Goal: Task Accomplishment & Management: Manage account settings

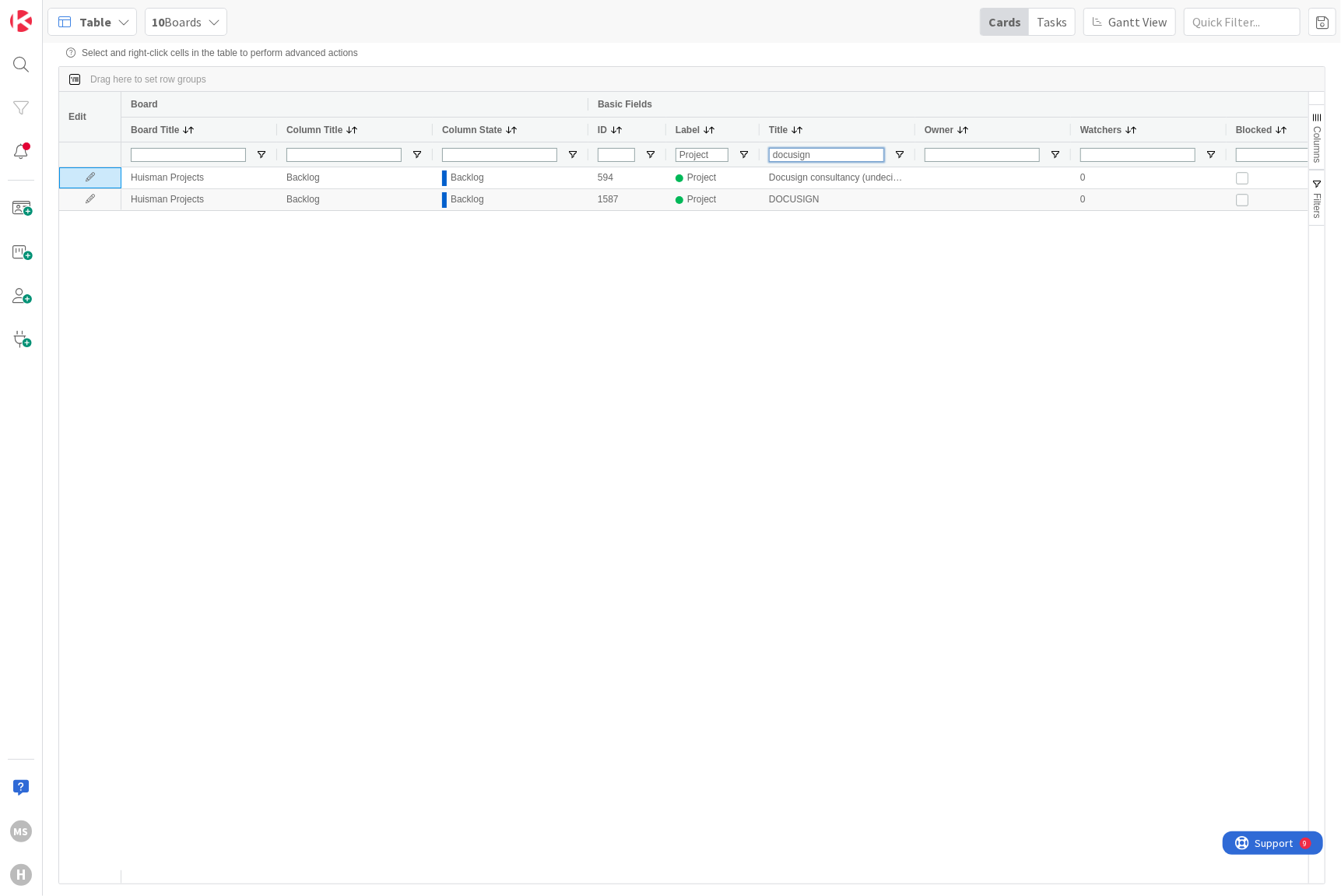
drag, startPoint x: 825, startPoint y: 154, endPoint x: 718, endPoint y: 161, distance: 107.2
click at [718, 161] on div "Project docusign" at bounding box center [907, 154] width 1572 height 25
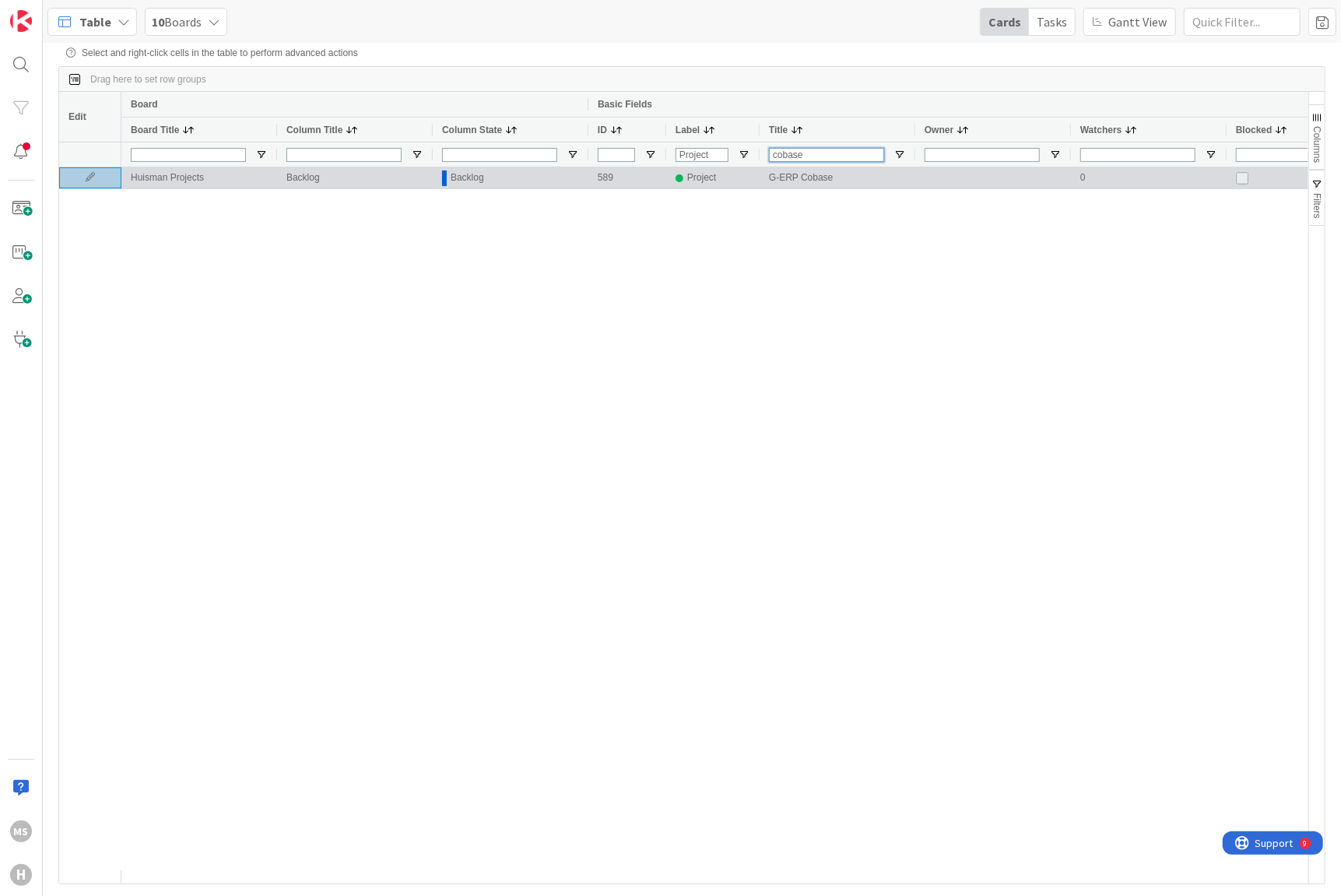
type input "cobase"
click at [91, 176] on icon at bounding box center [90, 177] width 23 height 9
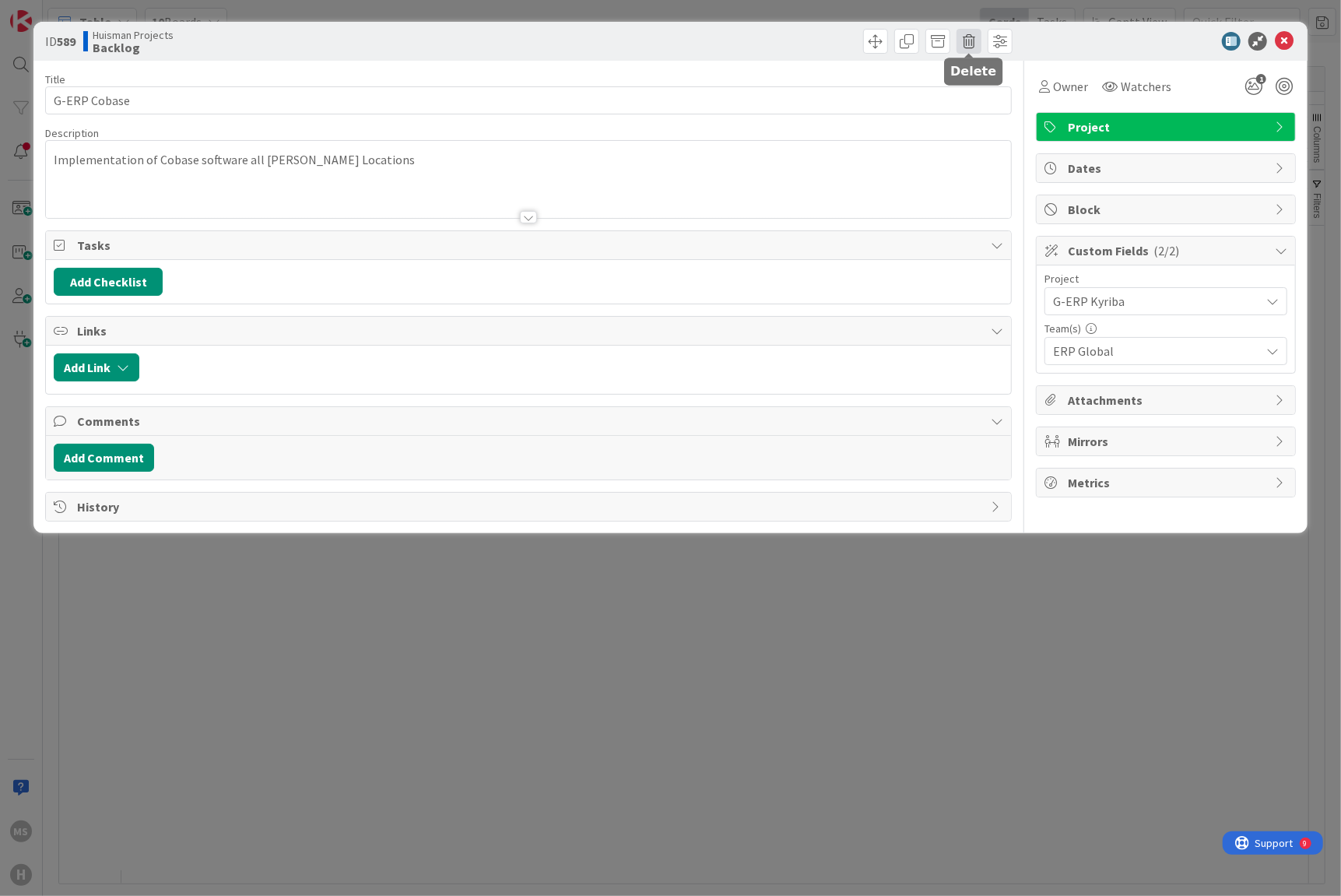
click at [971, 43] on span at bounding box center [969, 41] width 25 height 25
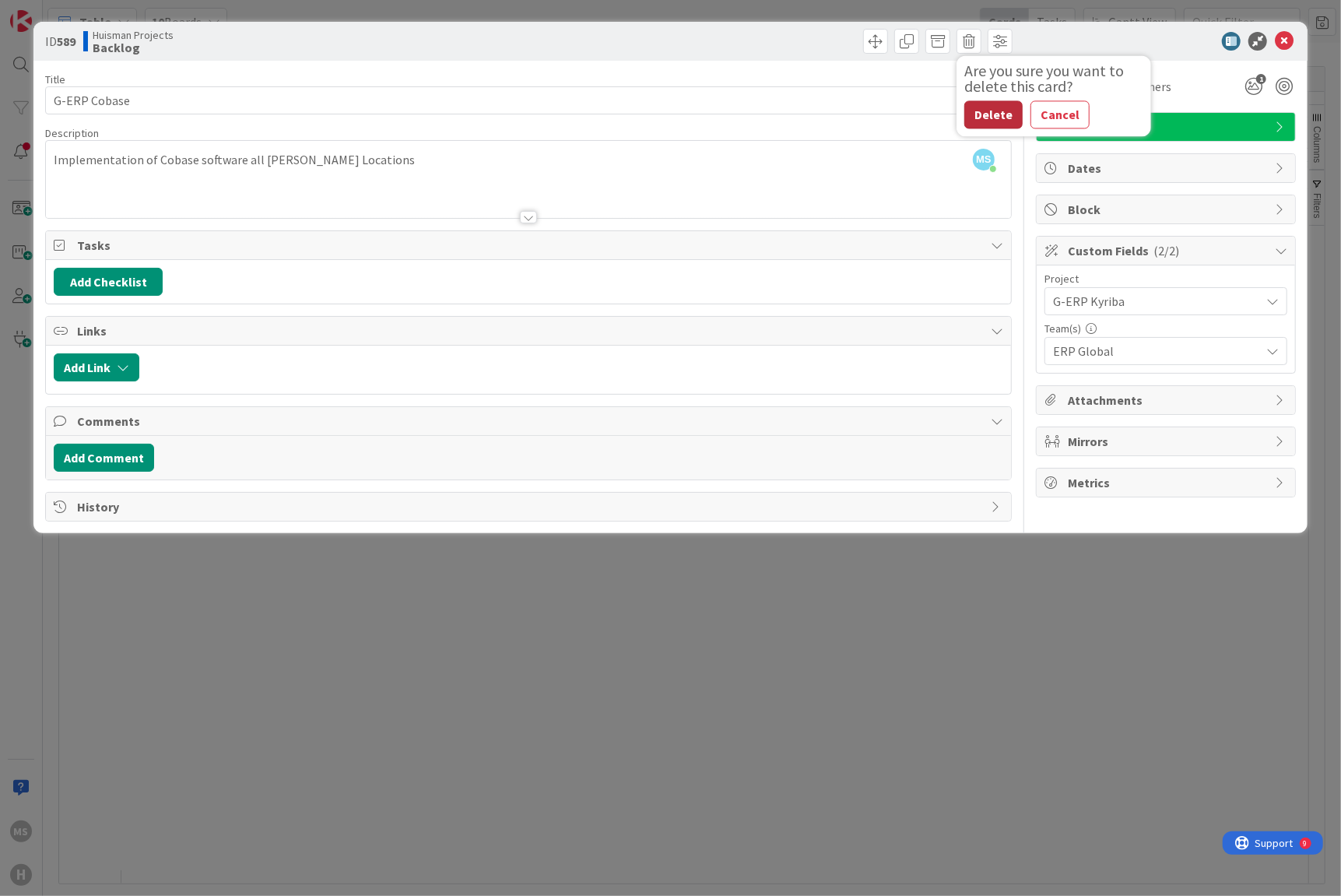
click at [993, 109] on button "Delete" at bounding box center [993, 114] width 59 height 28
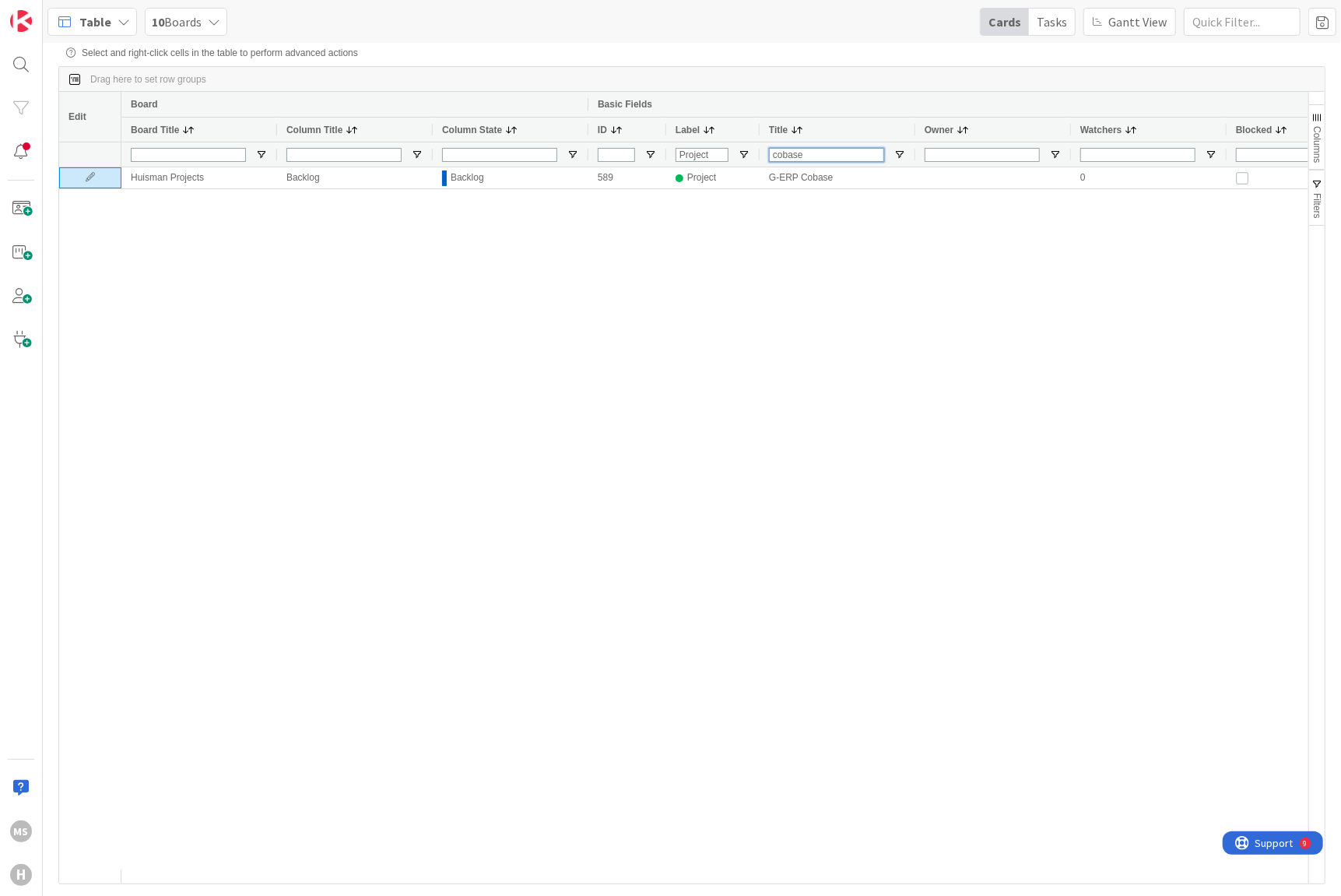
drag, startPoint x: 834, startPoint y: 154, endPoint x: 689, endPoint y: 131, distance: 146.8
click at [689, 131] on div "Board Basic Fields Board Title Column Title Column State ID Label Title Owner W…" at bounding box center [907, 129] width 1572 height 75
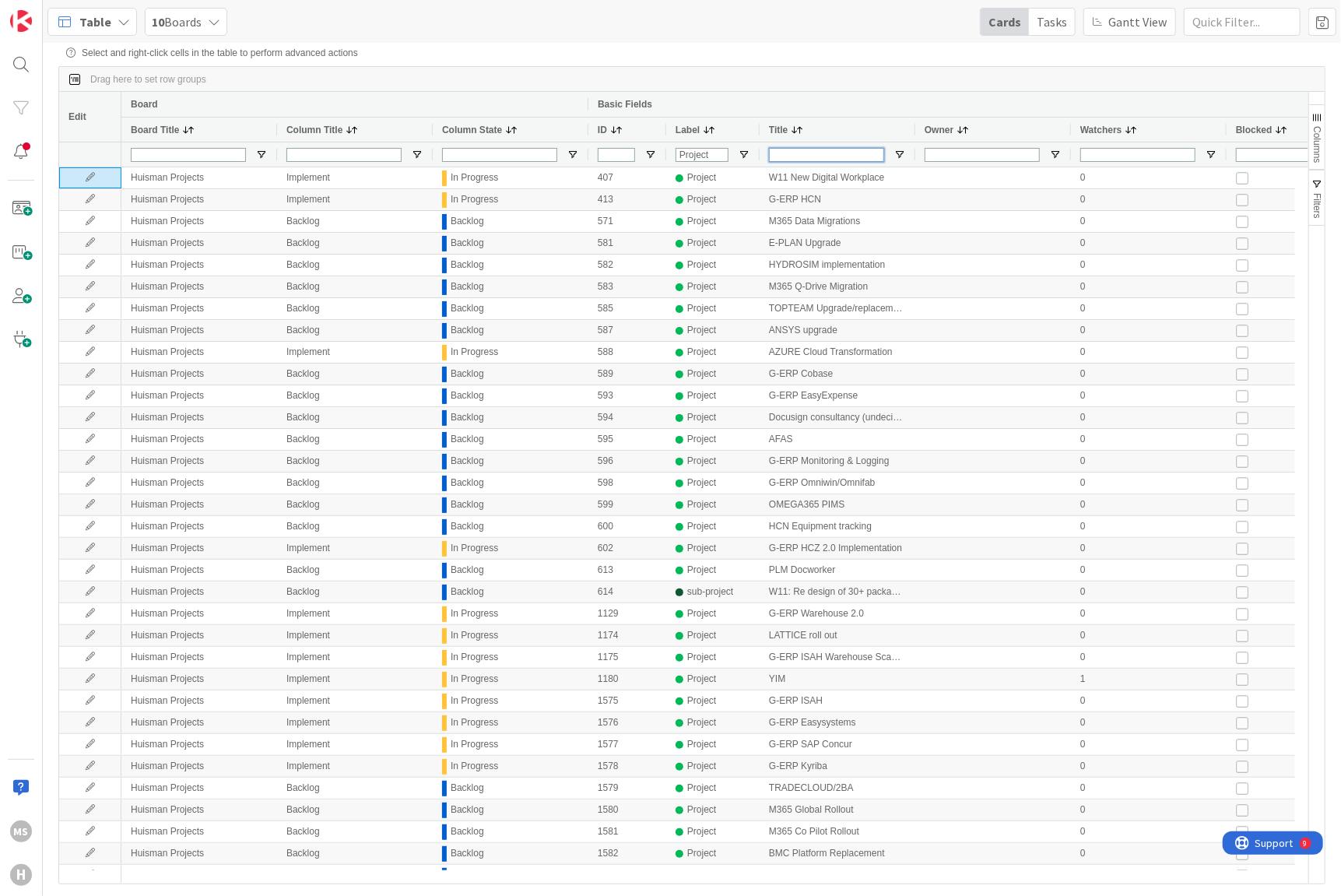
click at [829, 153] on input "Title Filter Input" at bounding box center [827, 155] width 116 height 14
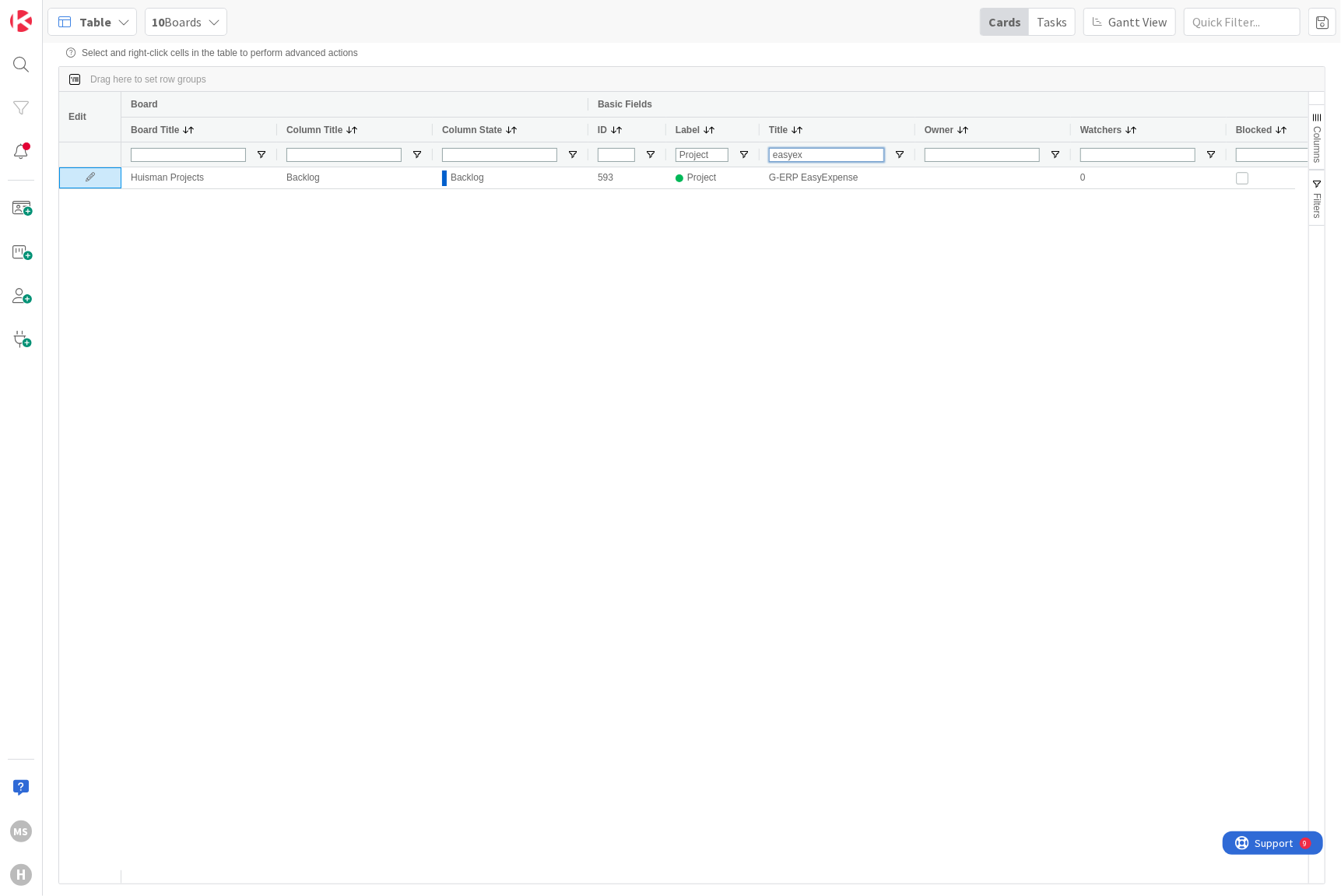
type input "easyex"
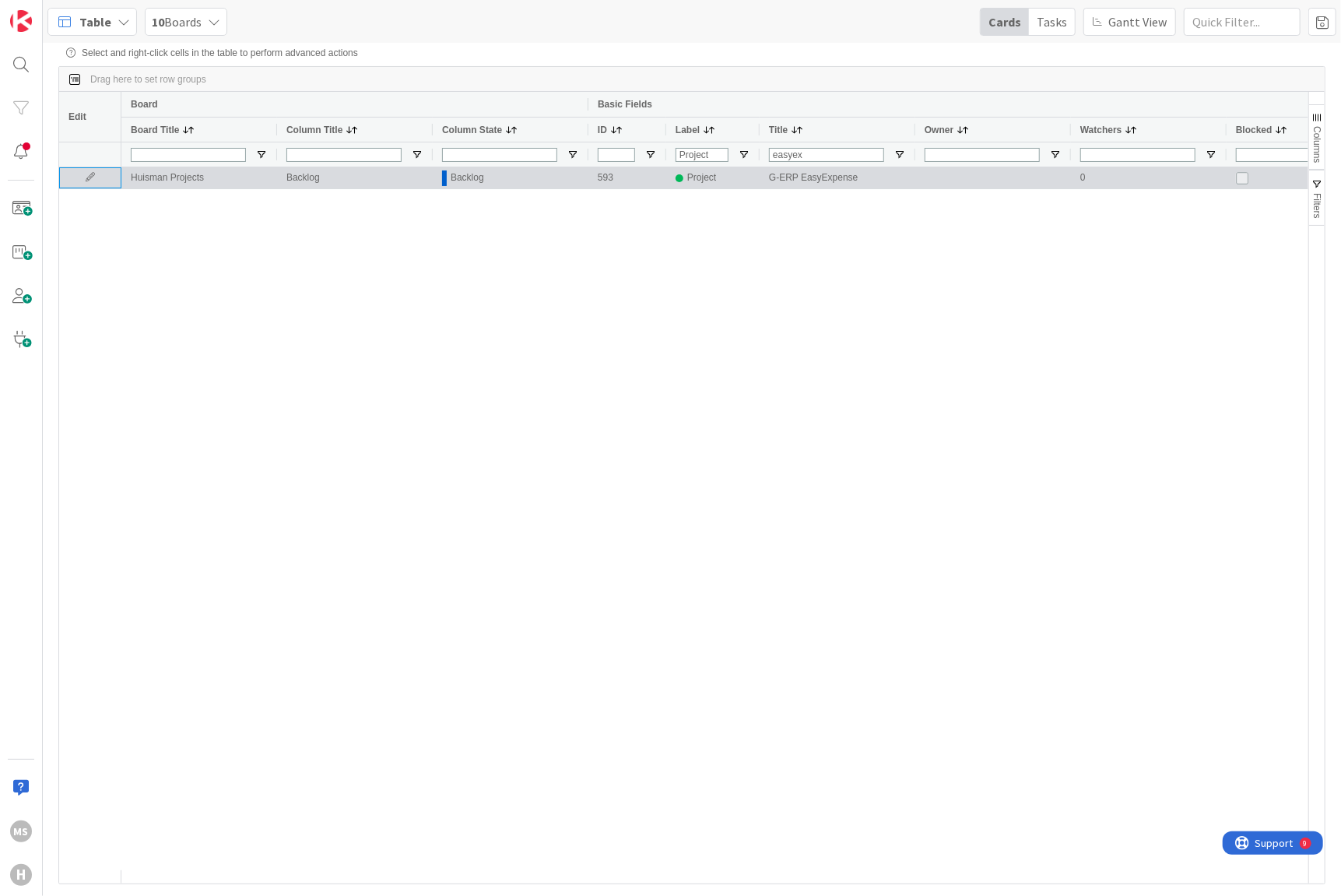
click at [86, 171] on div at bounding box center [90, 178] width 62 height 21
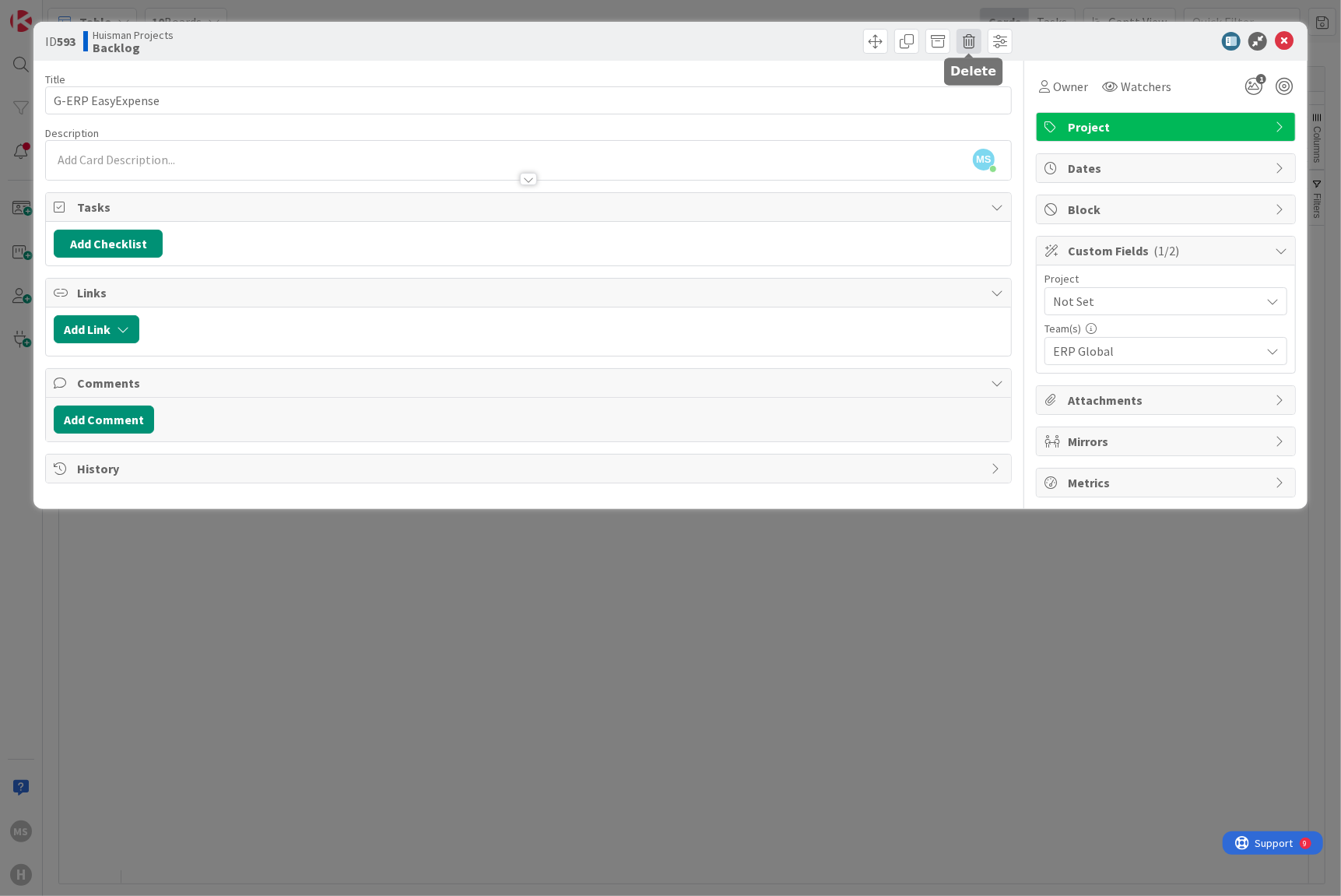
click at [966, 45] on span at bounding box center [969, 41] width 25 height 25
click at [992, 118] on button "Delete" at bounding box center [993, 114] width 59 height 28
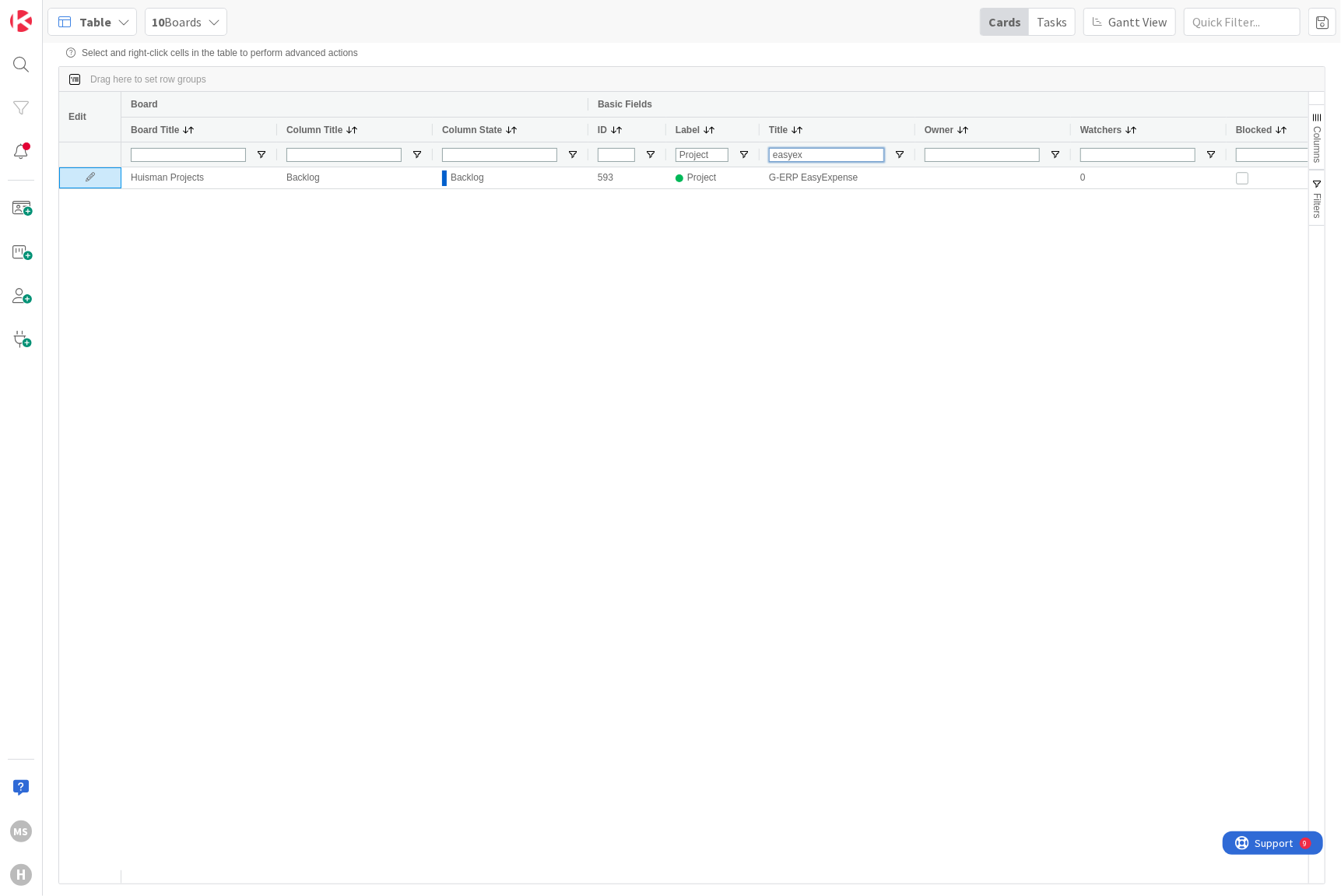
drag, startPoint x: 812, startPoint y: 160, endPoint x: 670, endPoint y: 144, distance: 142.9
click at [670, 144] on div "Project easyex" at bounding box center [907, 154] width 1572 height 25
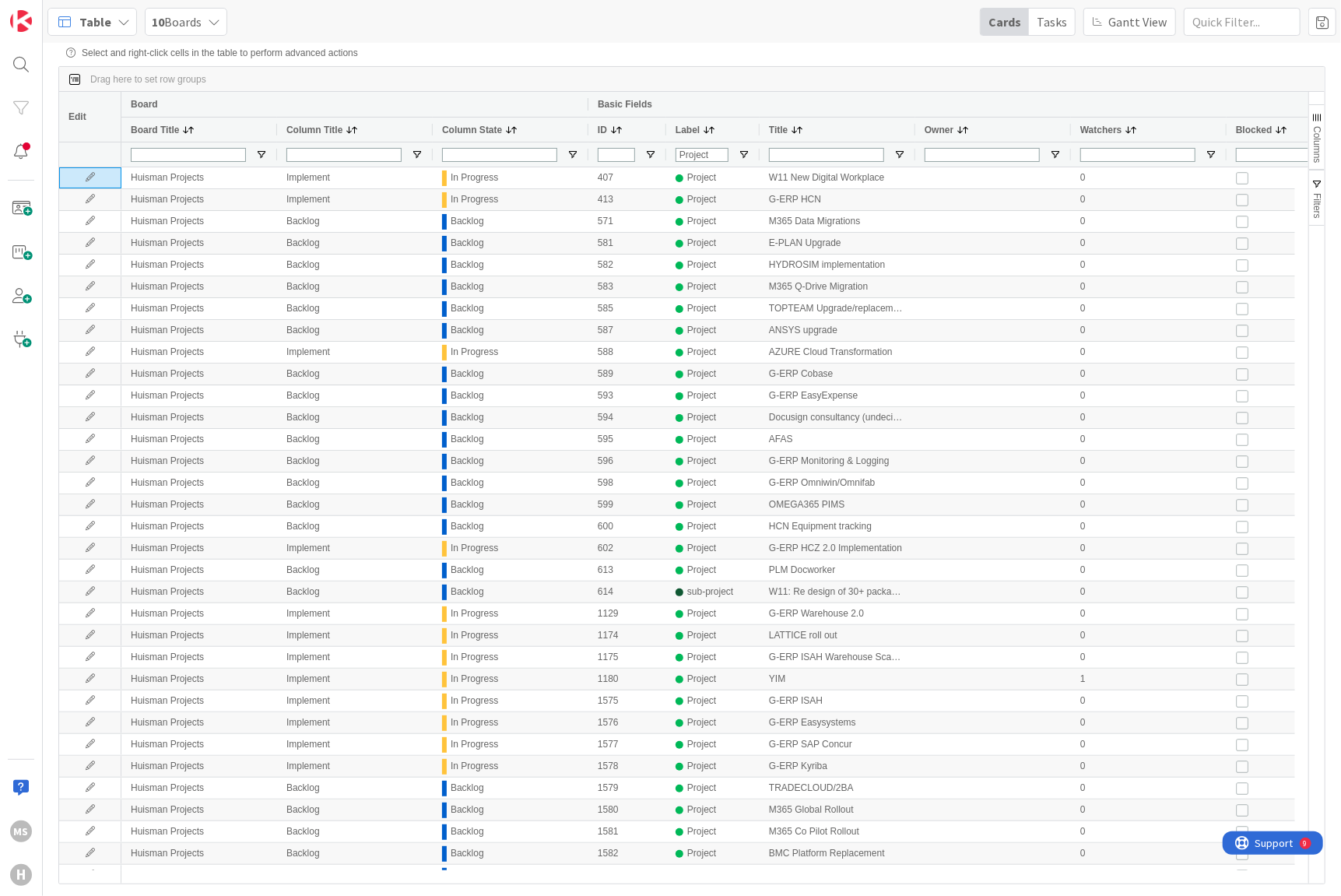
click at [790, 147] on div at bounding box center [827, 154] width 116 height 24
click at [789, 160] on input "Title Filter Input" at bounding box center [827, 155] width 116 height 14
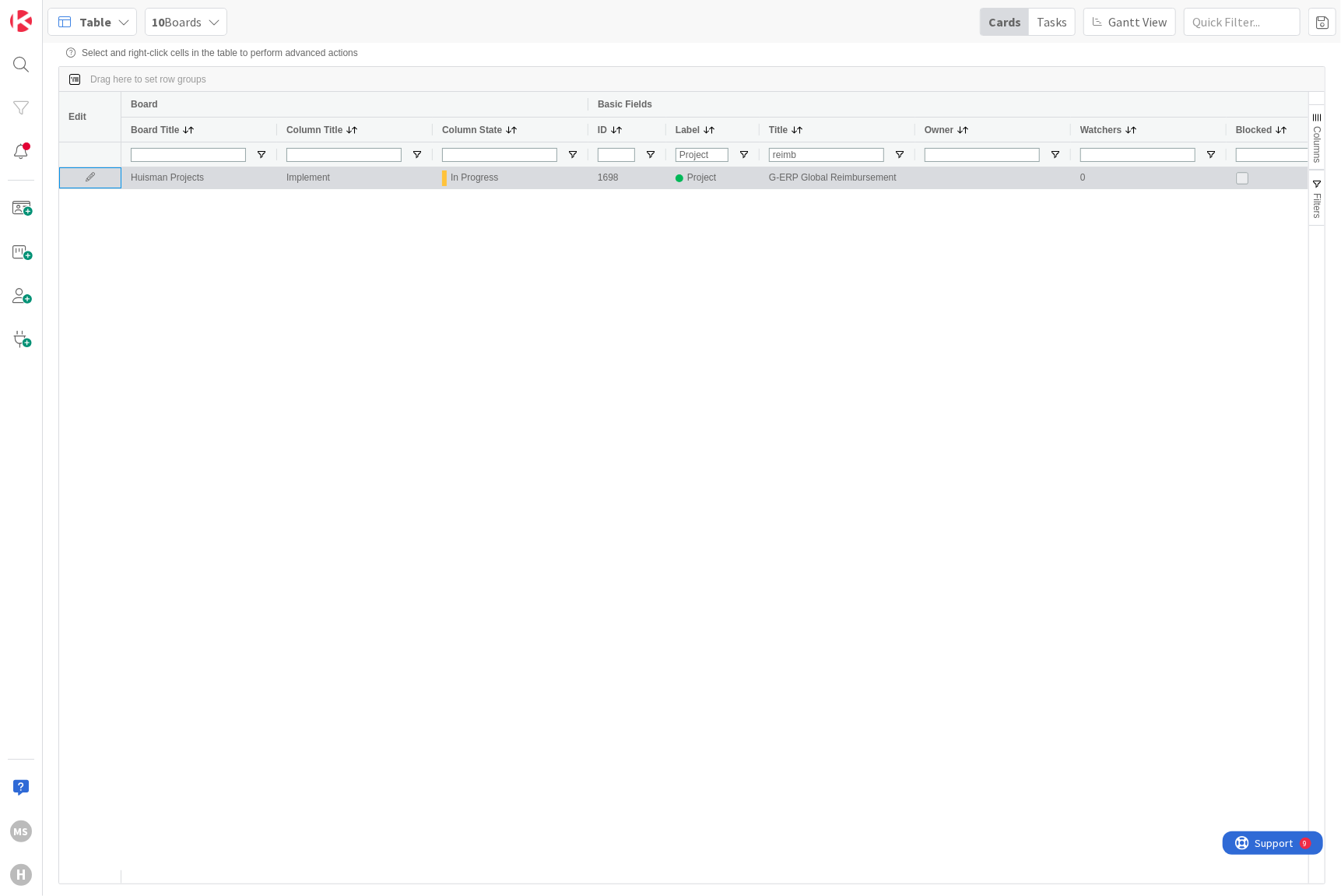
click at [82, 181] on icon at bounding box center [90, 177] width 23 height 9
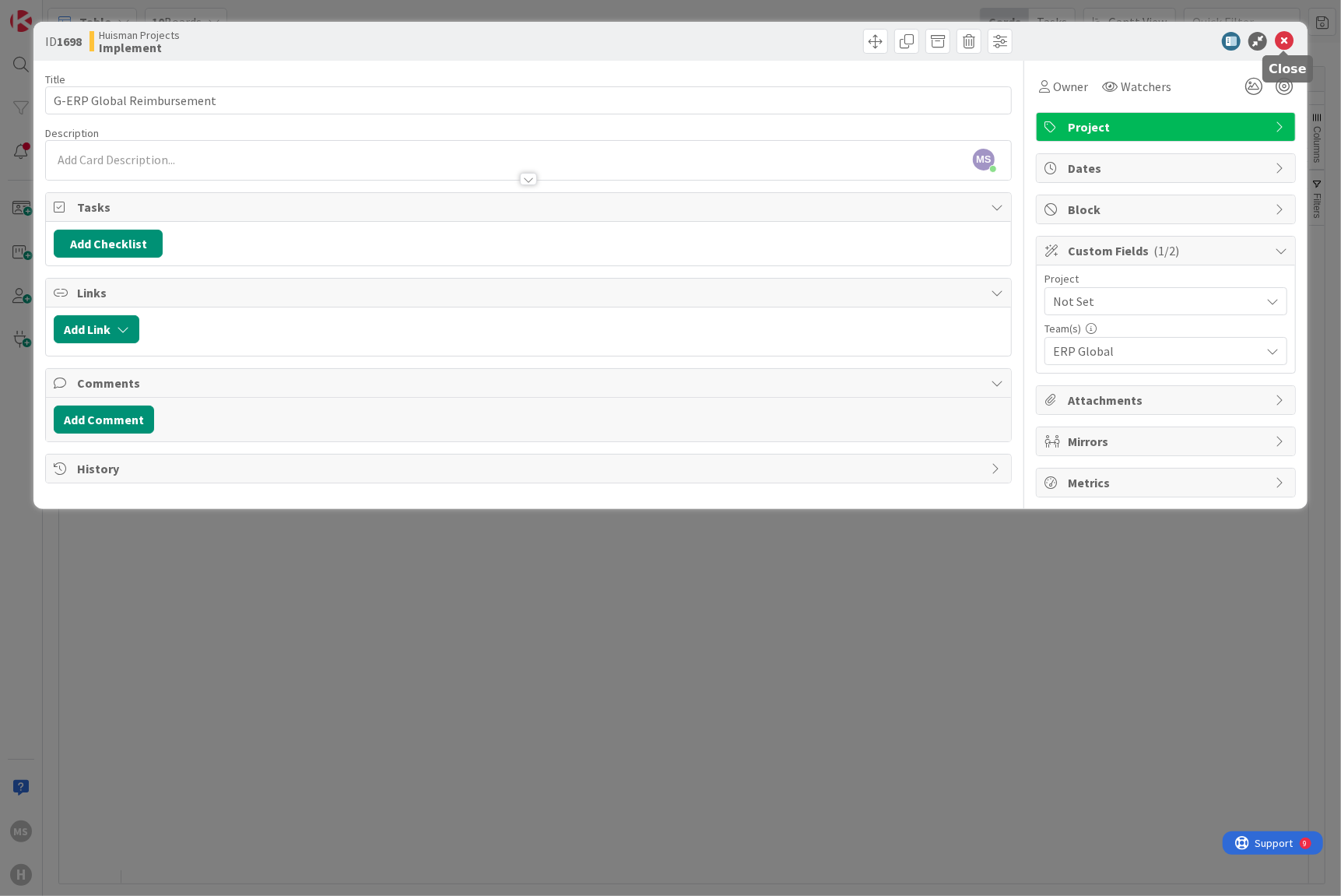
drag, startPoint x: 1274, startPoint y: 37, endPoint x: 748, endPoint y: 320, distance: 597.3
click at [1275, 37] on icon at bounding box center [1284, 41] width 18 height 18
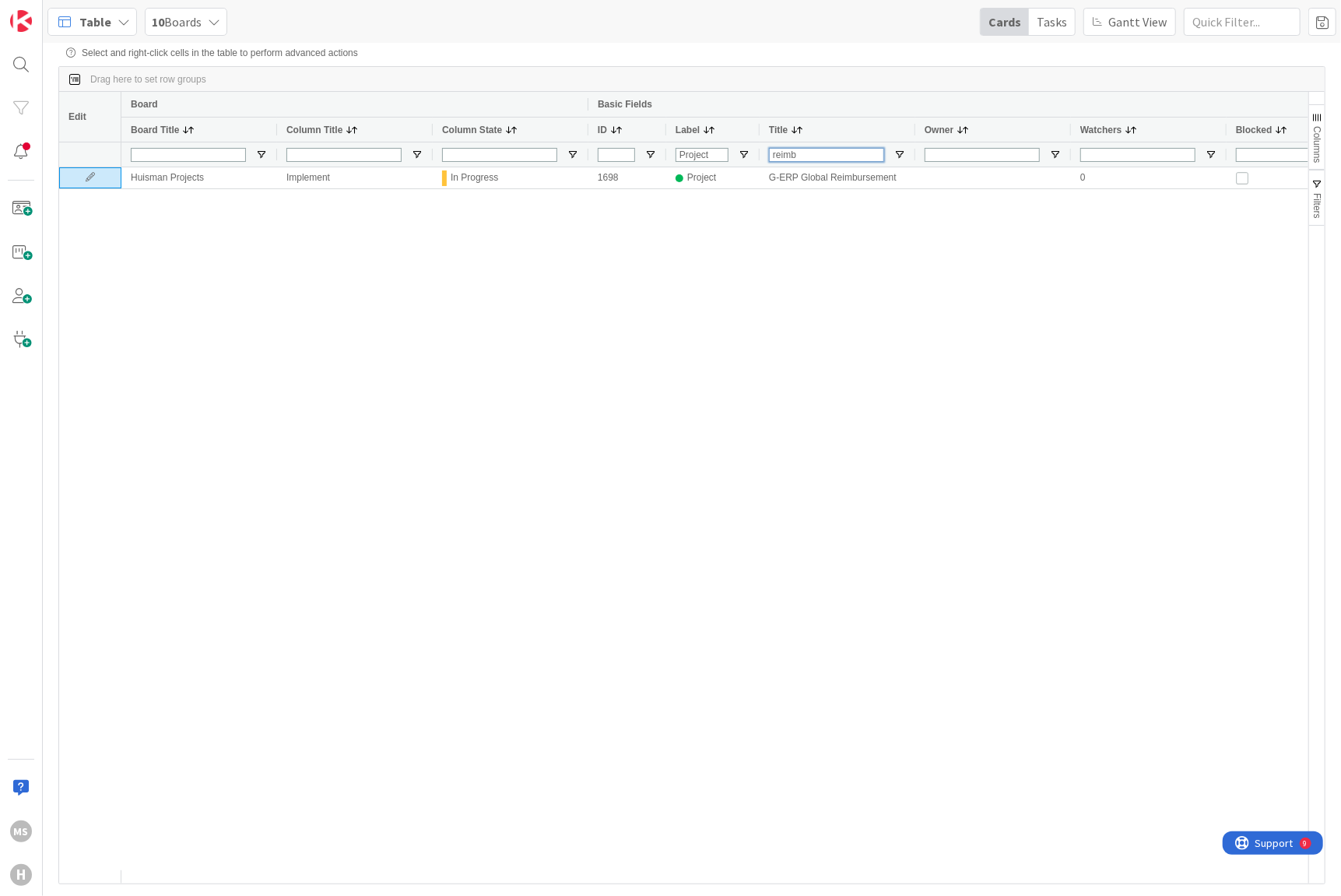
drag, startPoint x: 802, startPoint y: 157, endPoint x: 721, endPoint y: 153, distance: 81.1
click at [721, 153] on div "Project reimb" at bounding box center [907, 154] width 1572 height 25
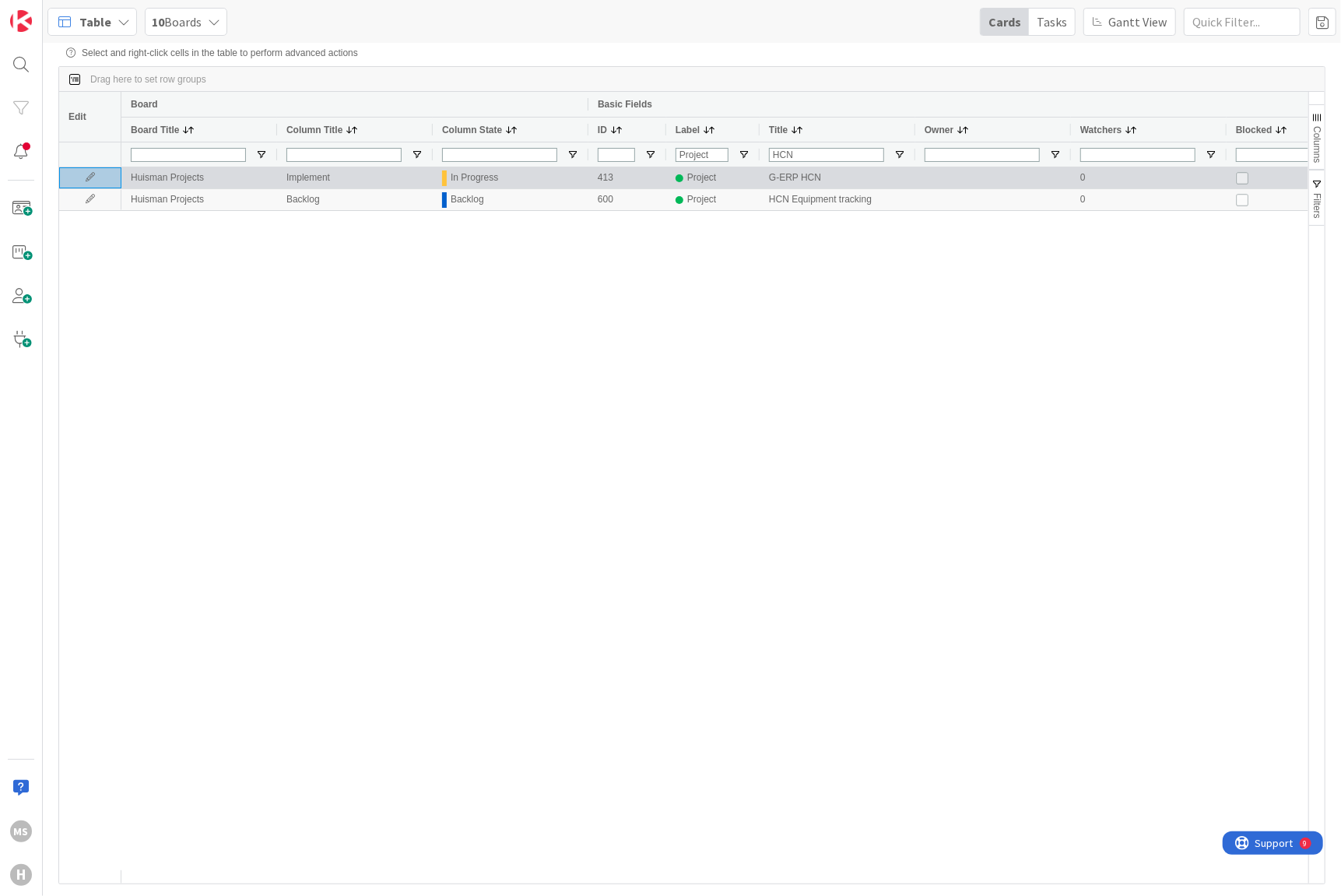
click at [88, 177] on icon at bounding box center [90, 177] width 23 height 9
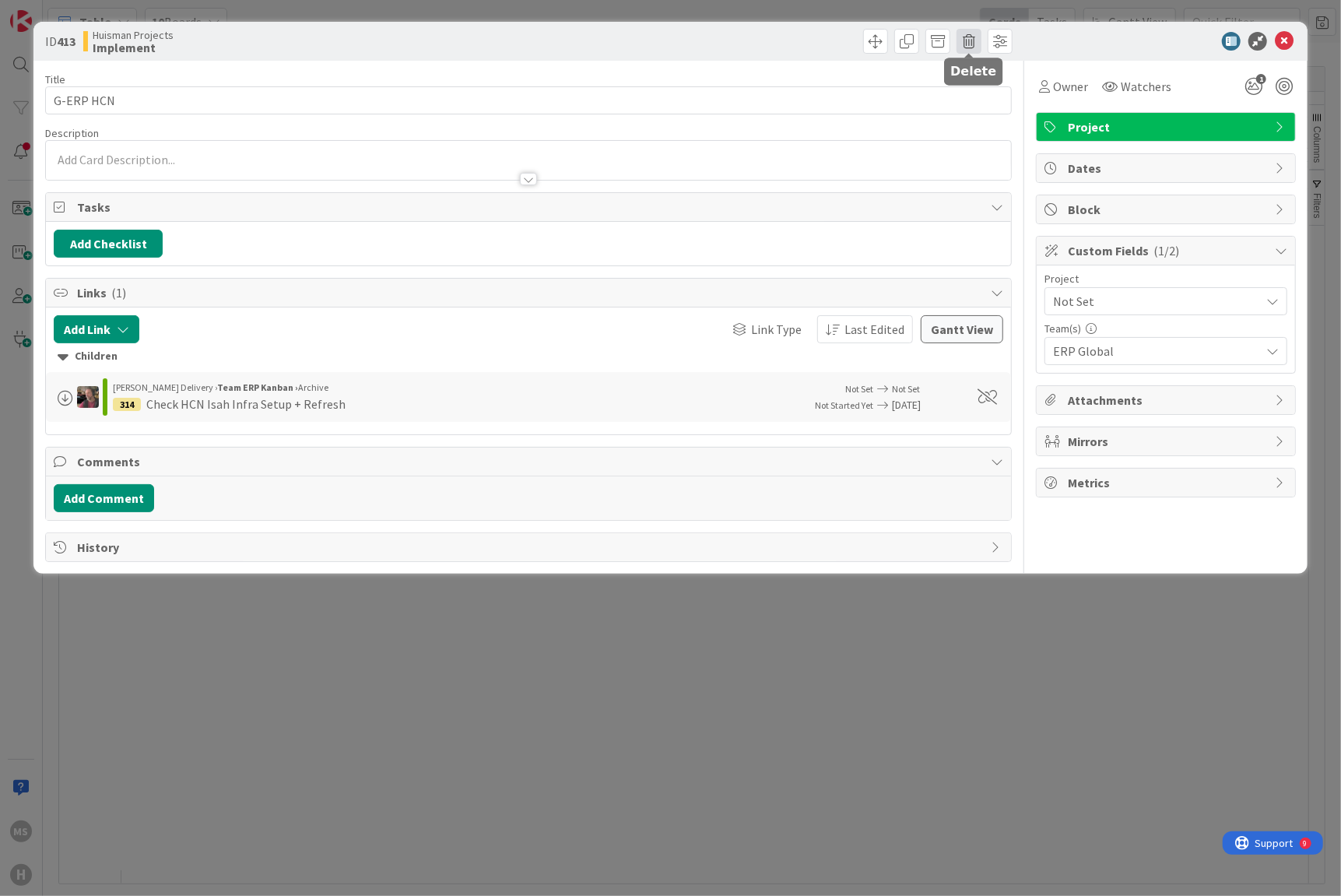
click at [972, 39] on span at bounding box center [969, 41] width 25 height 25
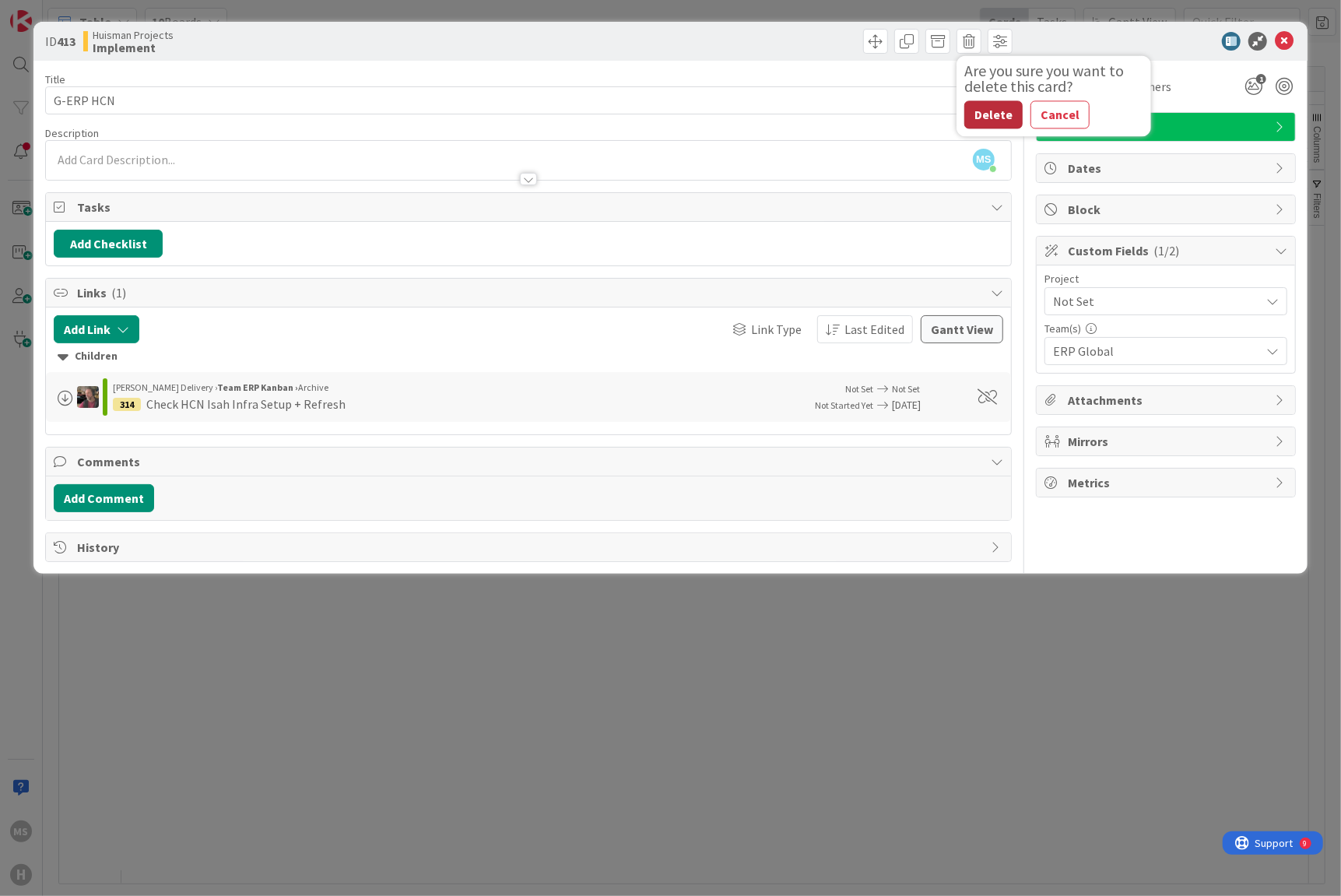
click at [994, 119] on button "Delete" at bounding box center [993, 114] width 59 height 28
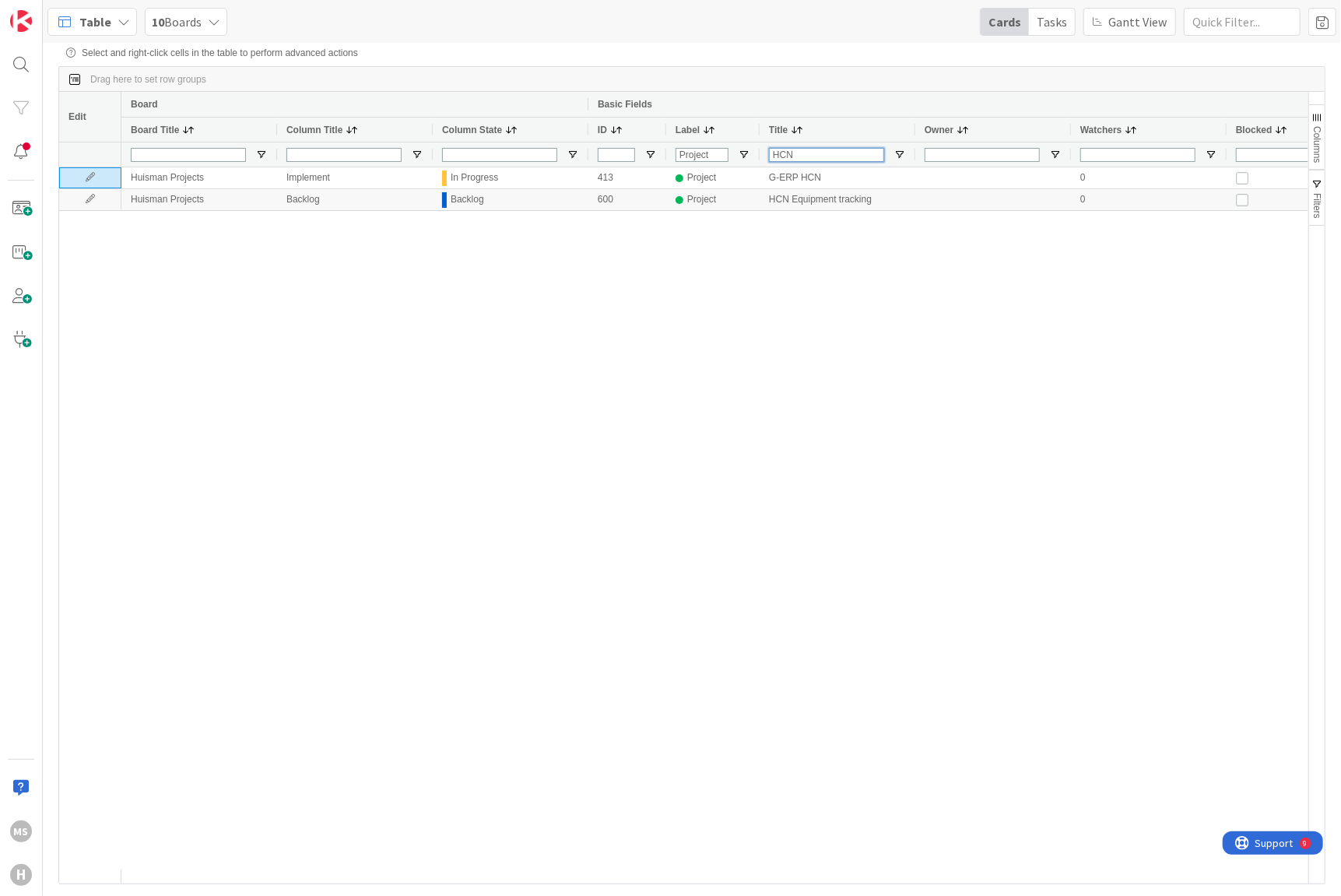
drag, startPoint x: 816, startPoint y: 159, endPoint x: 744, endPoint y: 153, distance: 72.2
click at [744, 153] on div "Project HCN" at bounding box center [907, 154] width 1572 height 25
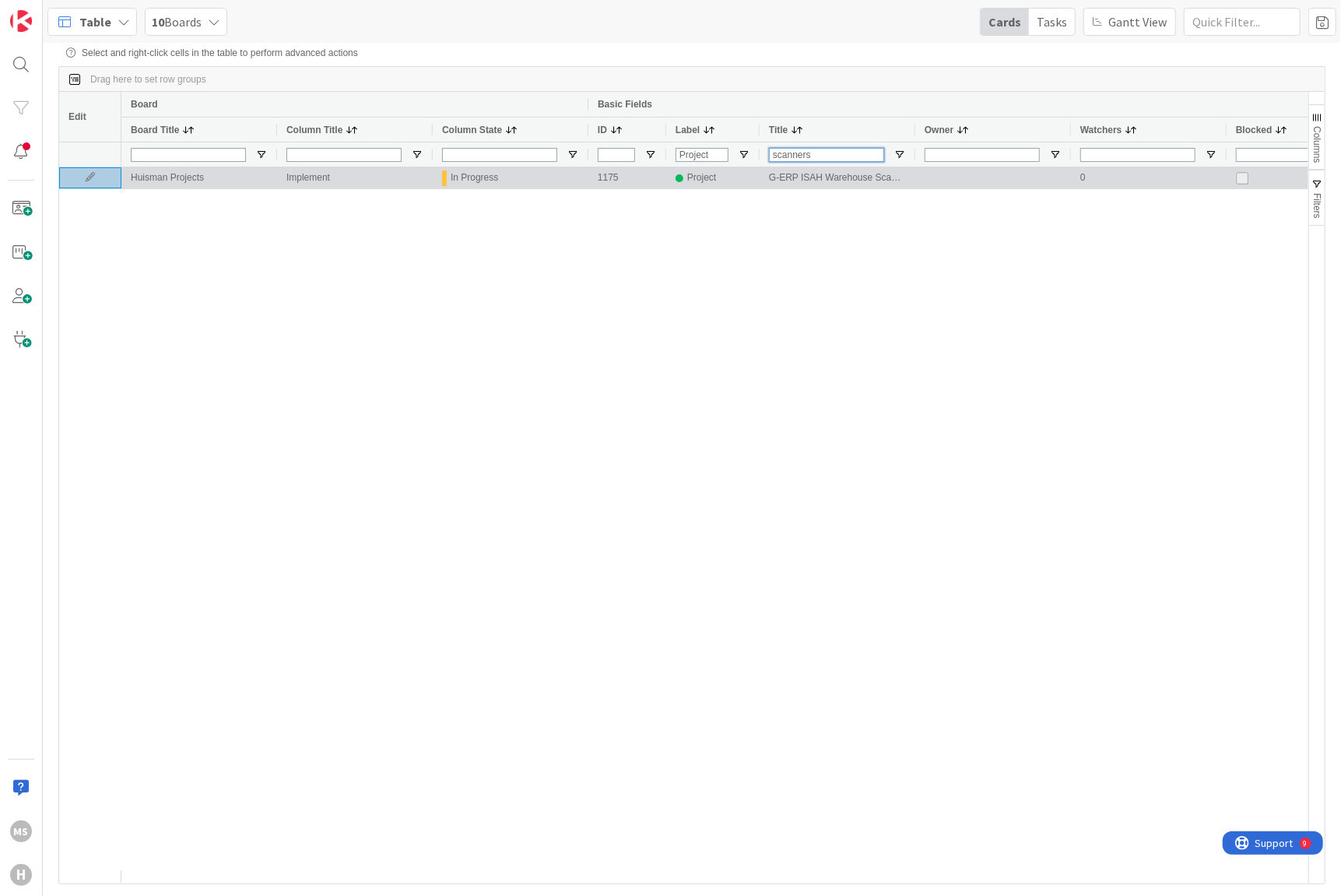
type input "scanners"
click at [85, 179] on icon at bounding box center [90, 177] width 23 height 9
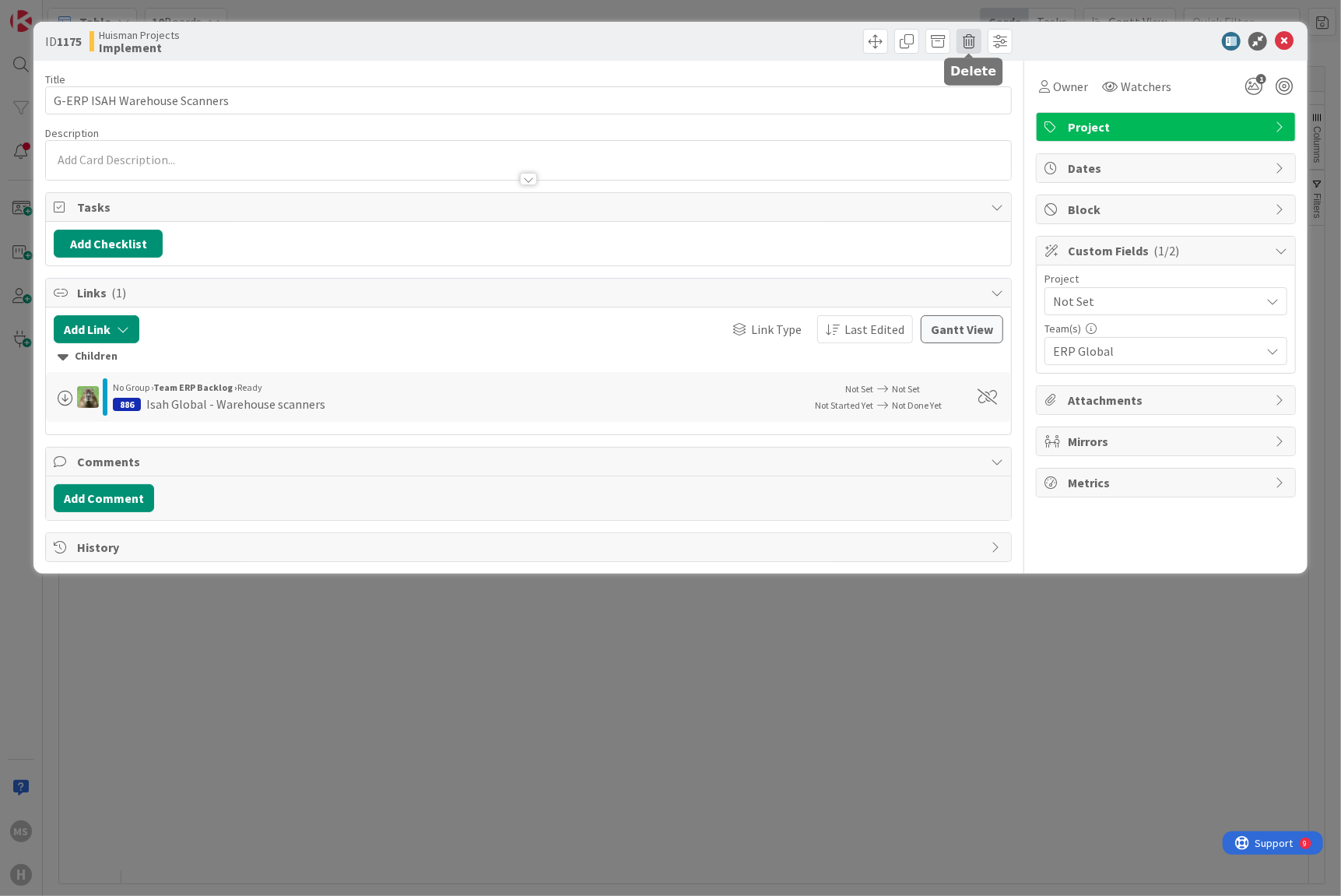
click at [973, 40] on span at bounding box center [969, 41] width 25 height 25
click at [988, 113] on button "Delete" at bounding box center [993, 114] width 59 height 28
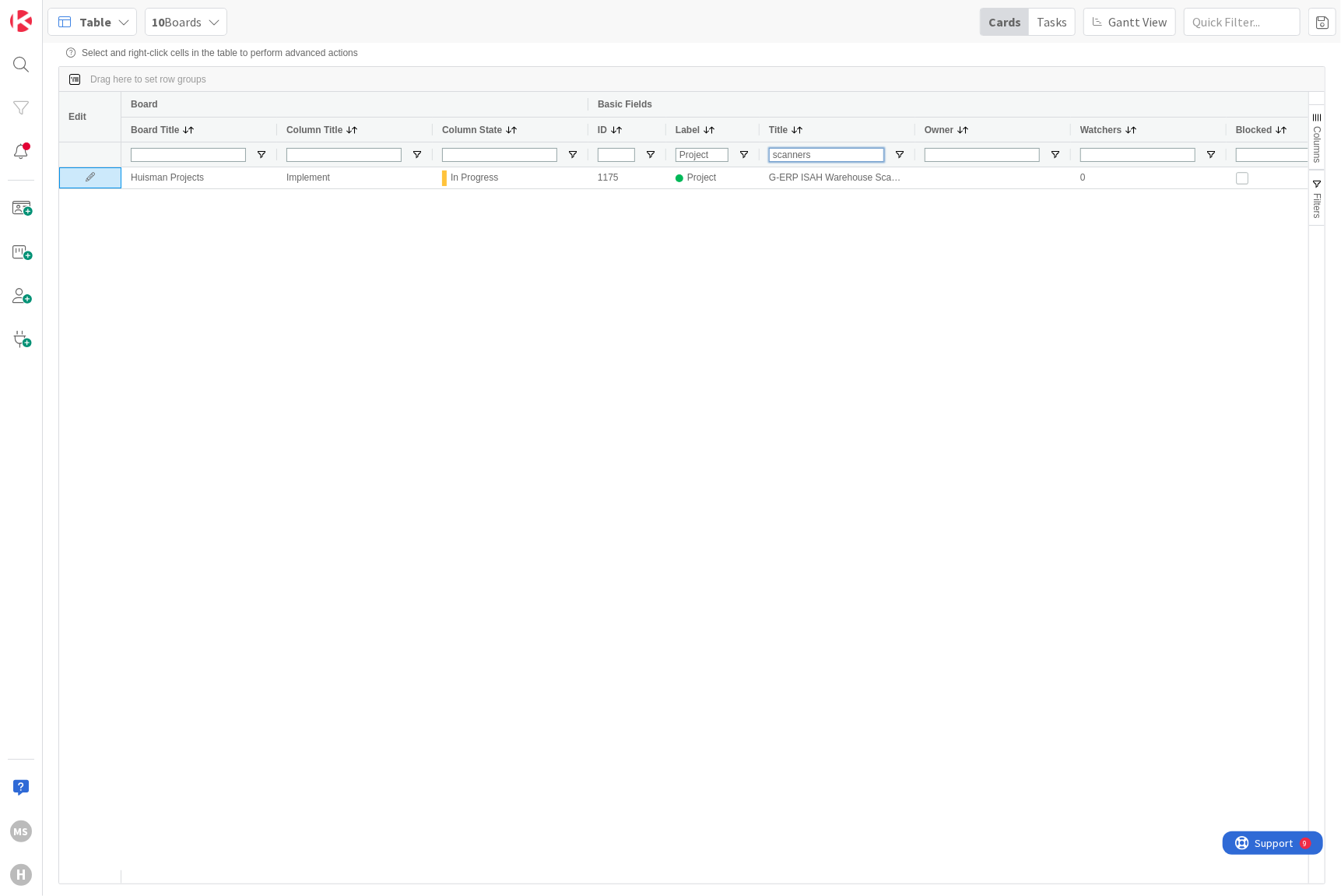
drag, startPoint x: 821, startPoint y: 161, endPoint x: 631, endPoint y: 126, distance: 193.2
click at [631, 126] on div "Board Basic Fields Board Title Column Title Column State ID Label Title Owner W…" at bounding box center [907, 129] width 1572 height 75
click at [602, 189] on div "[PERSON_NAME] Projects Implement In Progress 1175 Project G-ERP ISAH Warehouse …" at bounding box center [907, 178] width 1572 height 22
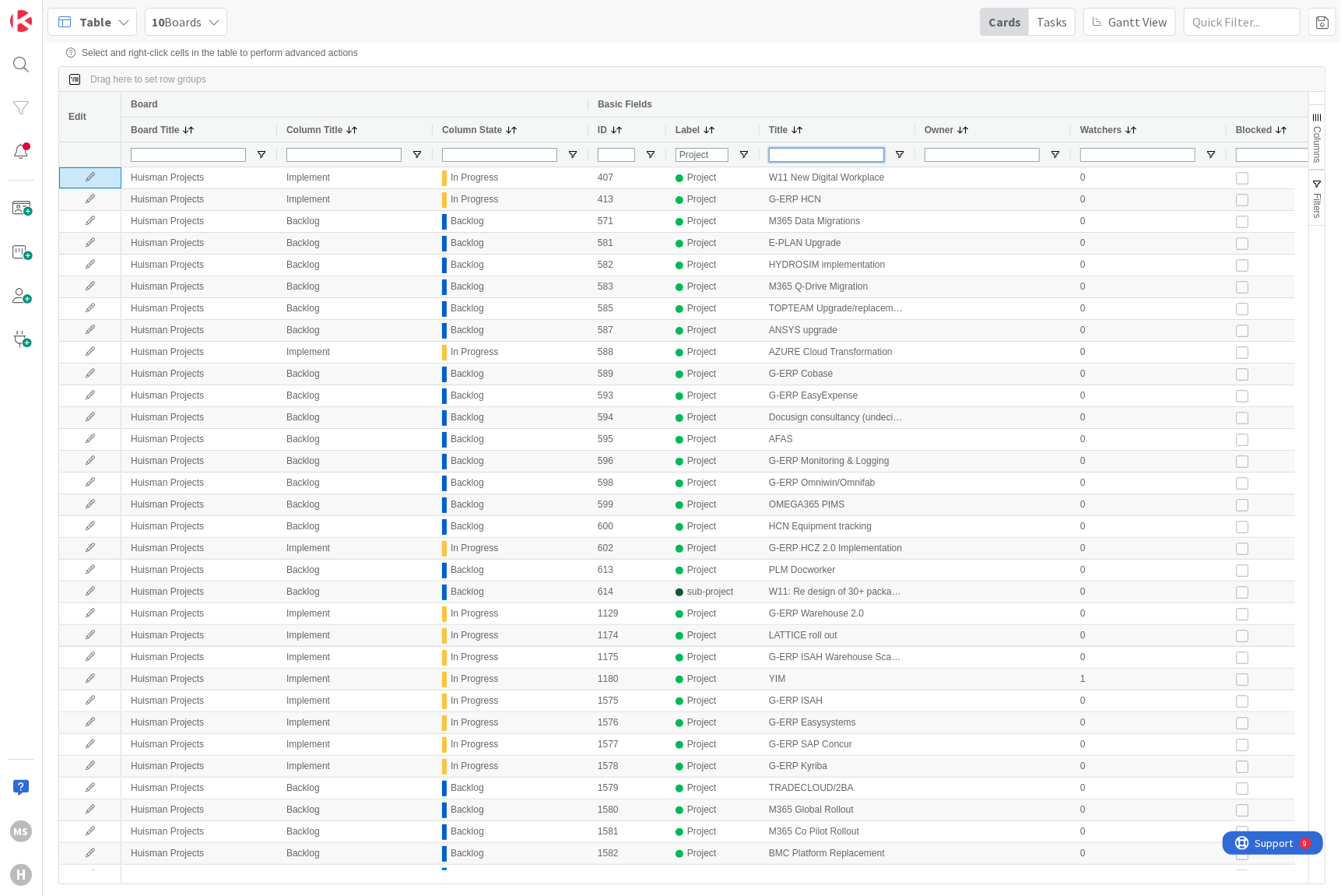
click at [835, 157] on input "Title Filter Input" at bounding box center [827, 155] width 116 height 14
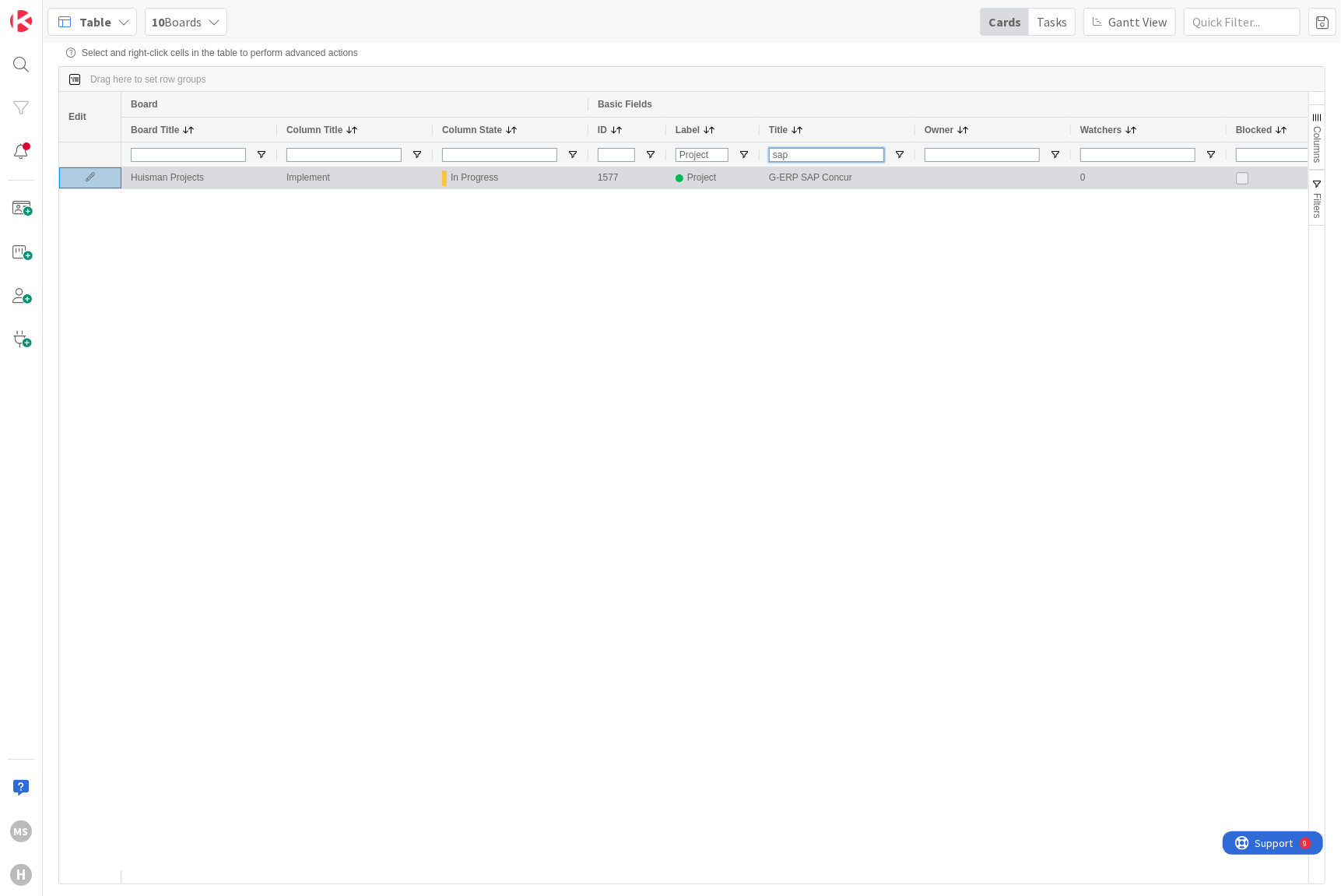
type input "sap"
click at [95, 182] on icon at bounding box center [90, 177] width 23 height 9
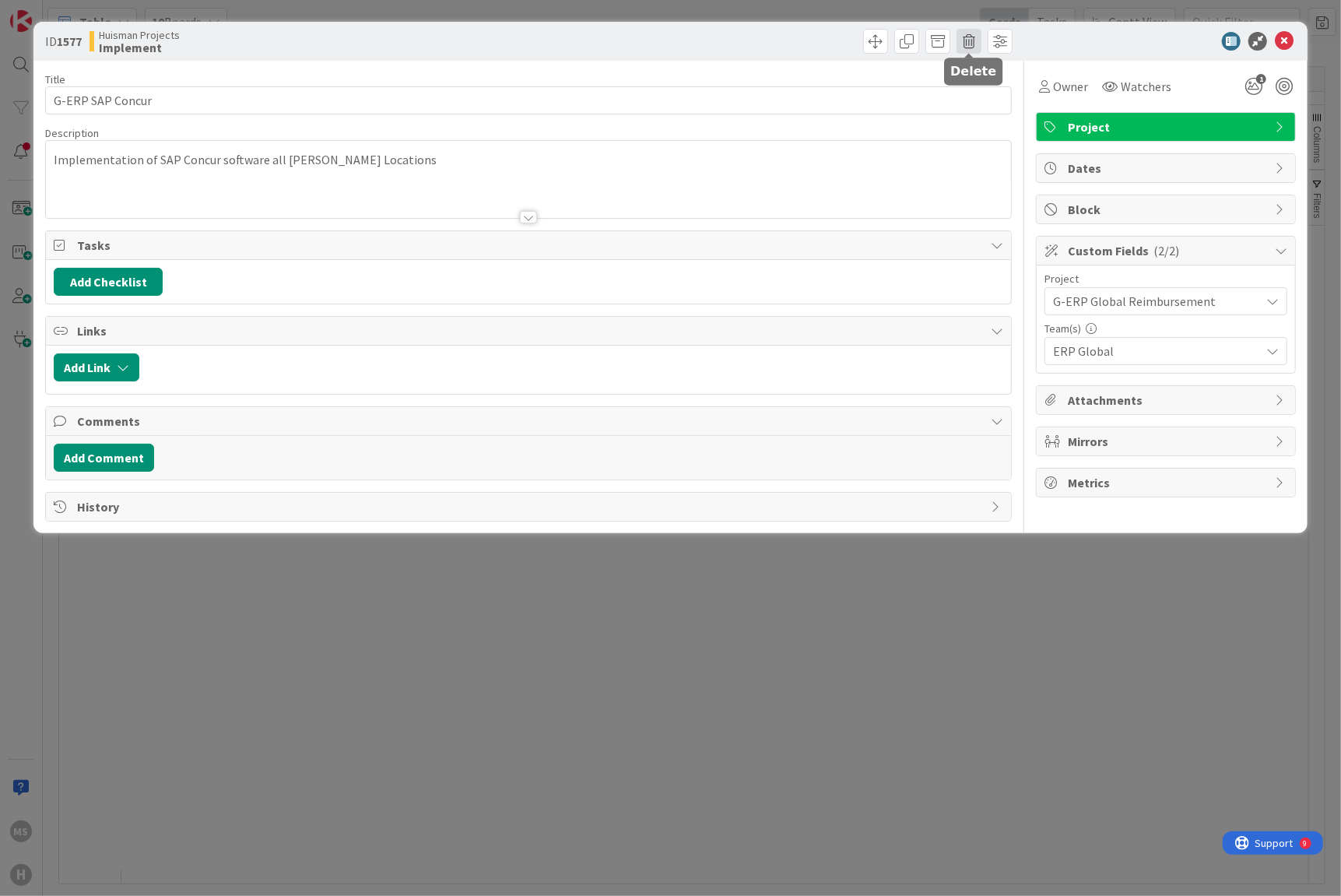
click at [973, 42] on span at bounding box center [969, 41] width 25 height 25
click at [993, 105] on button "Delete" at bounding box center [993, 114] width 59 height 28
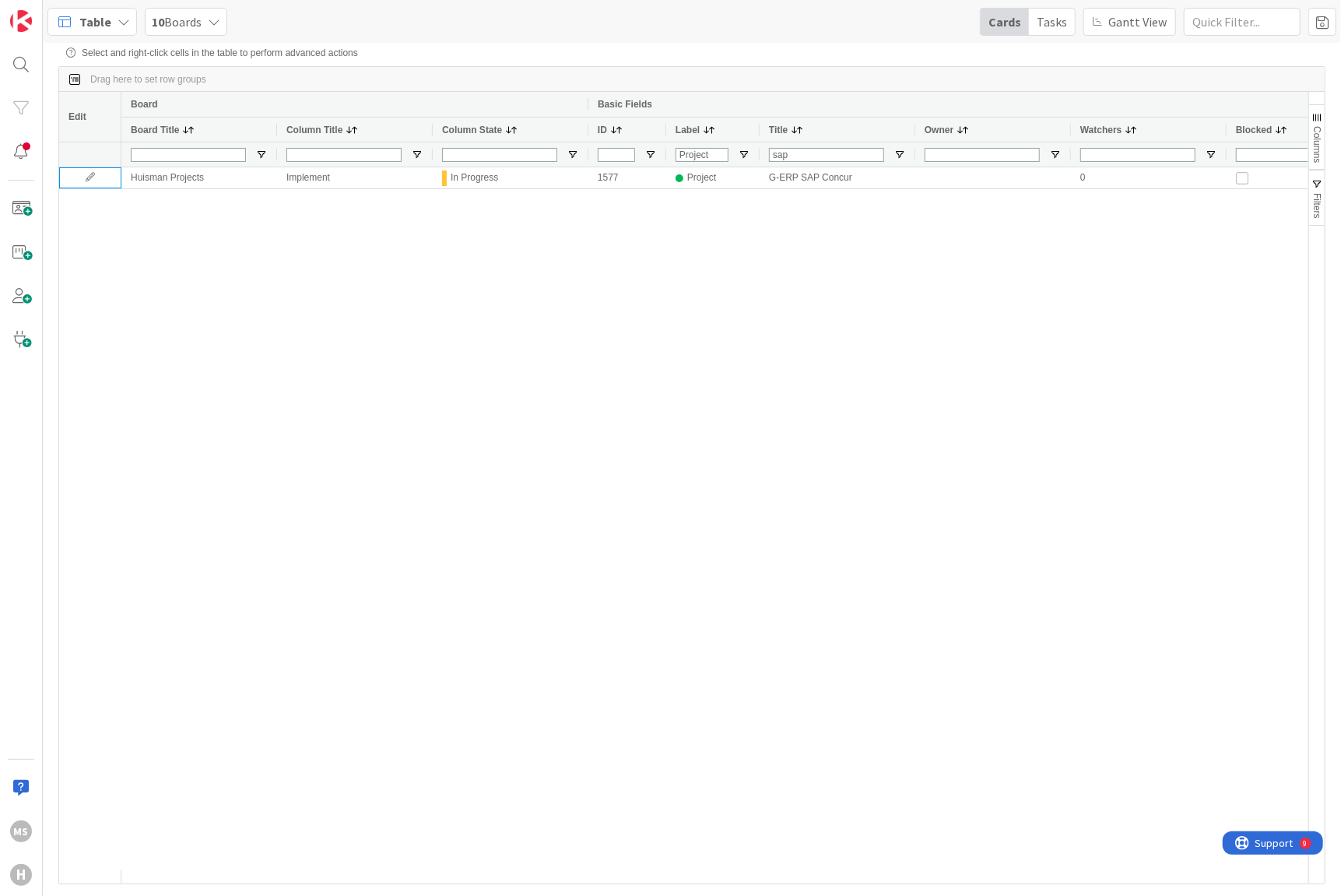
click at [325, 544] on div "[PERSON_NAME] Projects Implement In Progress 1577 Project G-ERP SAP Concur 0" at bounding box center [714, 518] width 1187 height 703
drag, startPoint x: 811, startPoint y: 158, endPoint x: 702, endPoint y: 136, distance: 111.2
click at [702, 136] on div "Board Basic Fields Board Title Column Title Column State ID Label Title Owner W…" at bounding box center [907, 129] width 1572 height 75
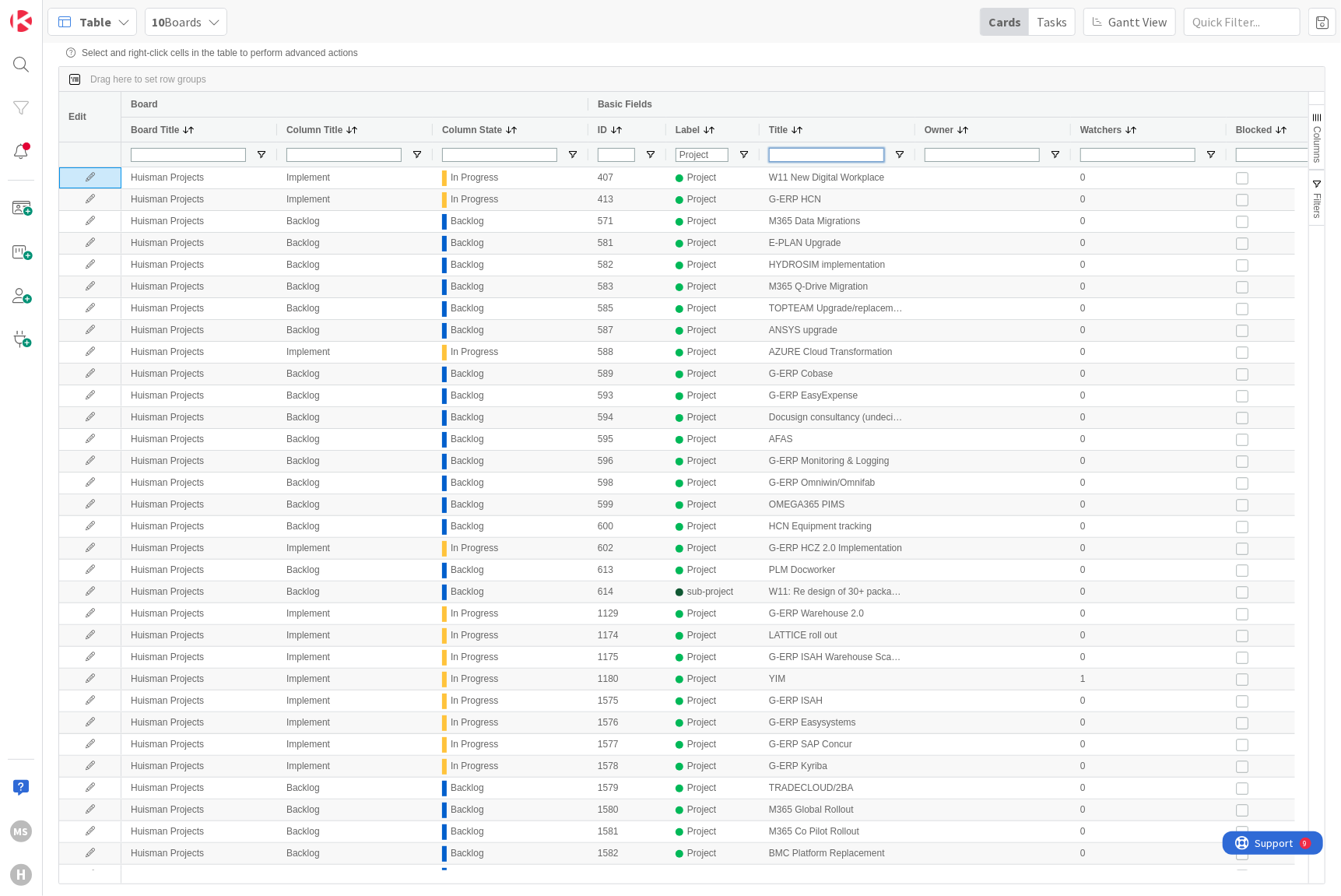
click at [819, 152] on input "Title Filter Input" at bounding box center [827, 155] width 116 height 14
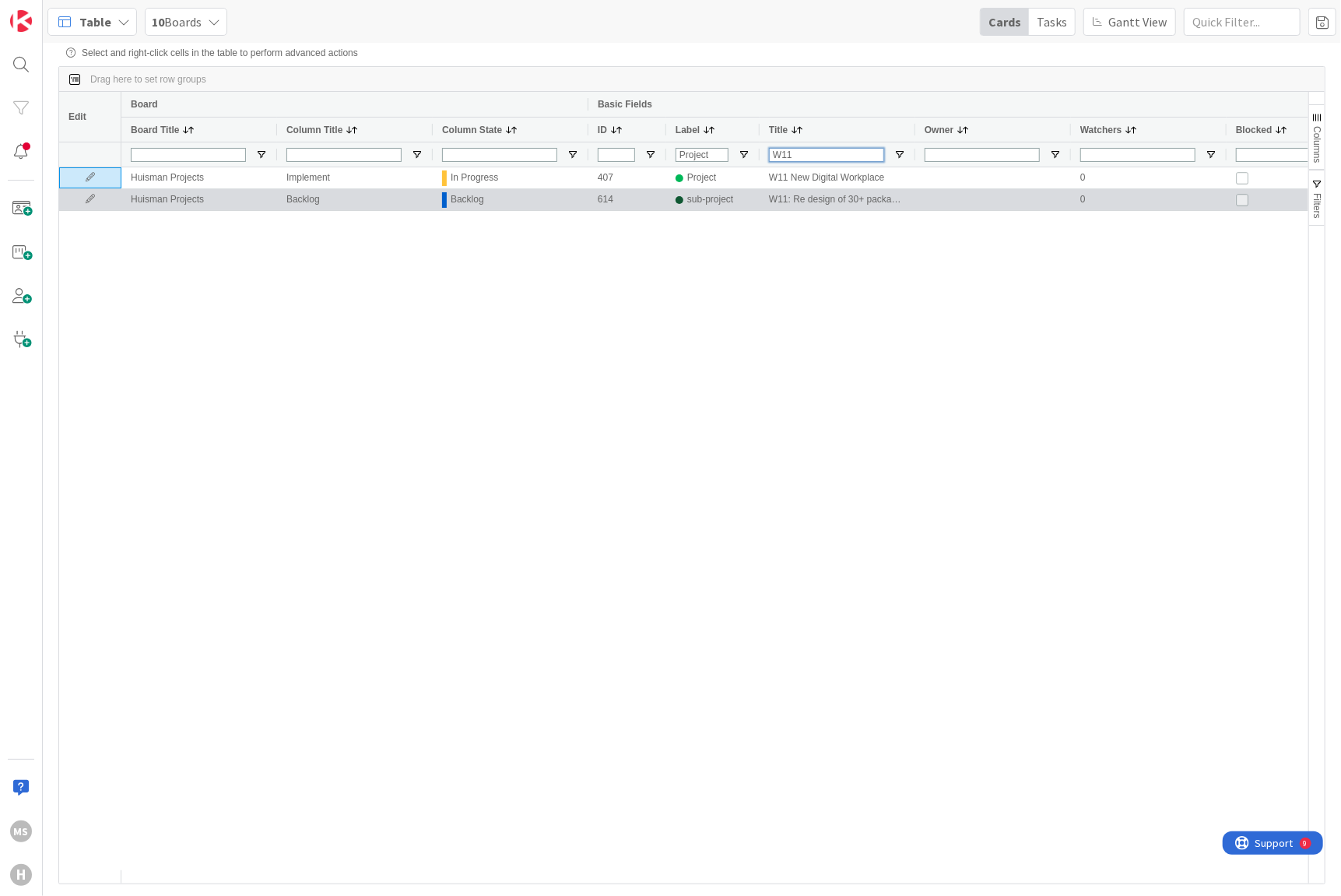
type input "W11"
click at [97, 200] on icon at bounding box center [90, 198] width 23 height 9
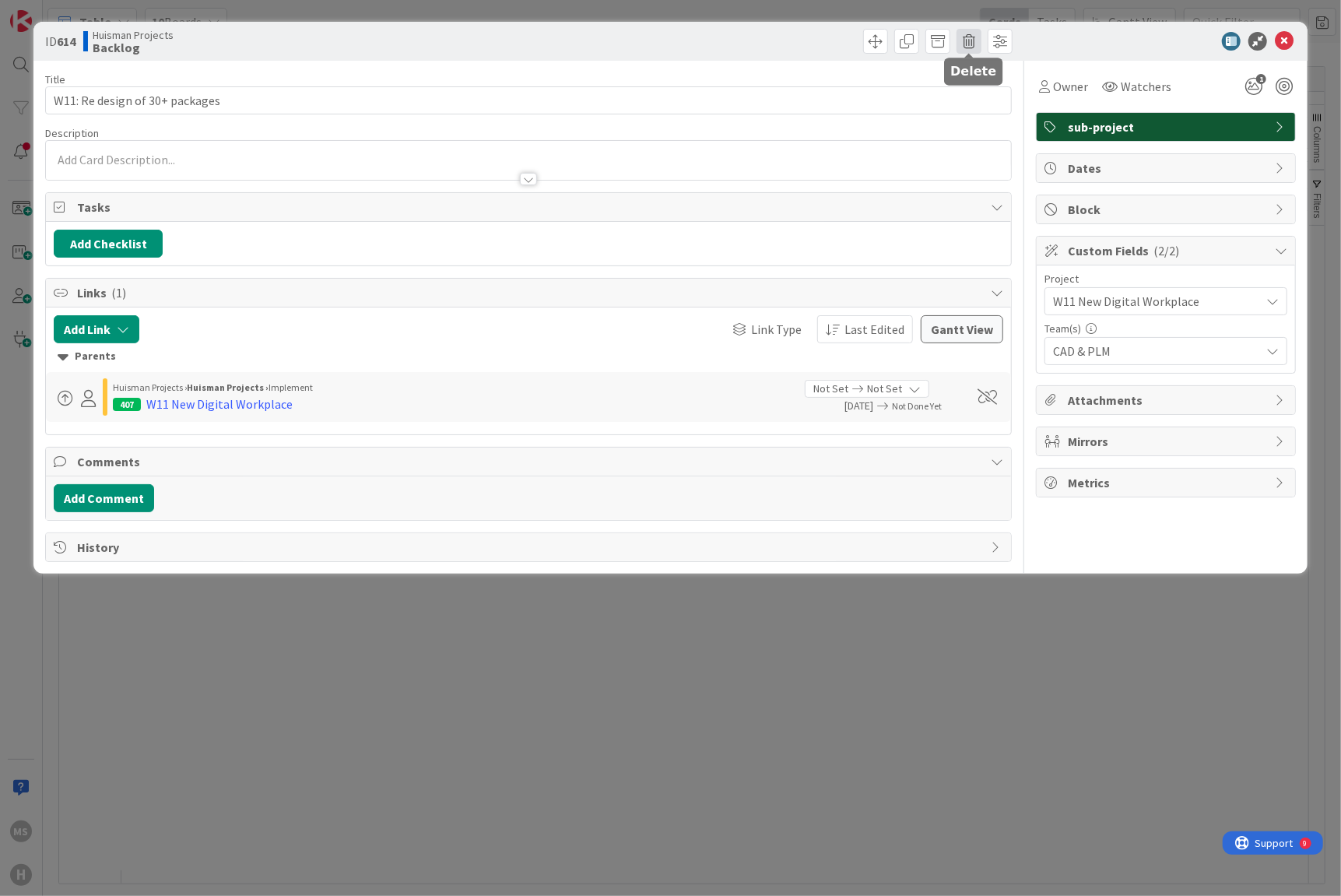
click at [963, 41] on span at bounding box center [969, 41] width 25 height 25
click at [997, 111] on button "Delete" at bounding box center [993, 114] width 59 height 28
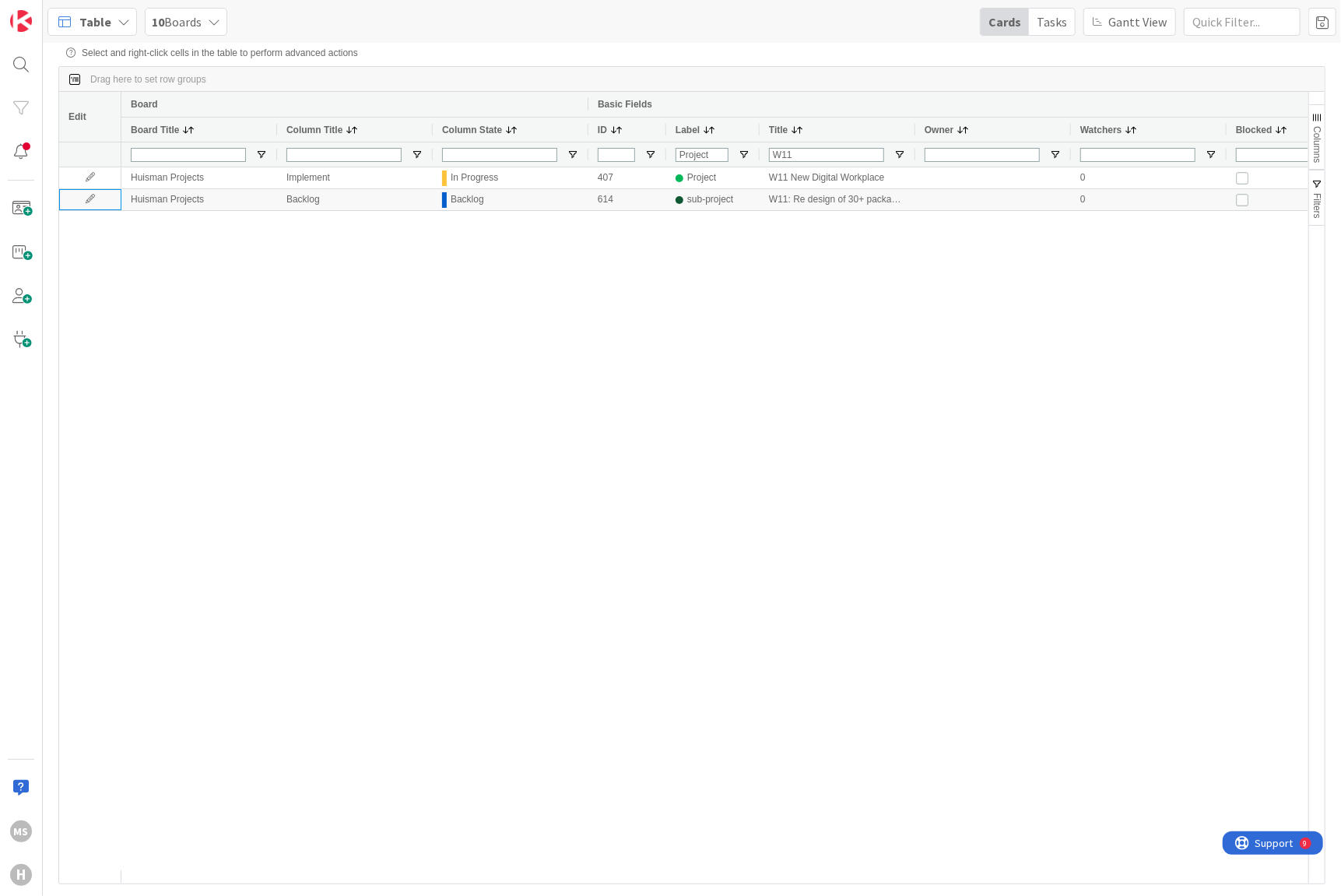
click at [111, 333] on div "[PERSON_NAME] Projects Implement In Progress 407 Project W11 New Digital Workpl…" at bounding box center [683, 518] width 1249 height 703
